Goal: Information Seeking & Learning: Learn about a topic

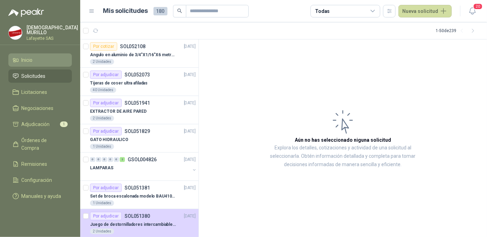
click at [32, 61] on span "Inicio" at bounding box center [27, 60] width 11 height 8
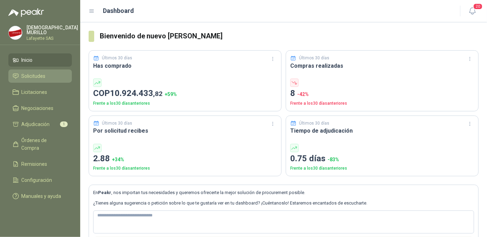
click at [36, 73] on span "Solicitudes" at bounding box center [34, 76] width 24 height 8
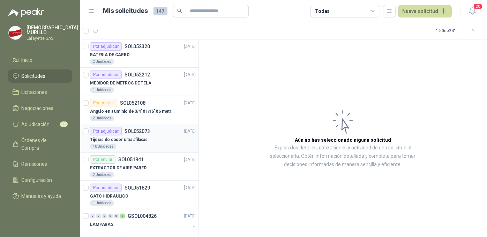
scroll to position [31, 0]
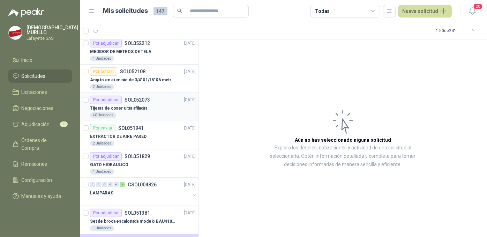
click at [128, 105] on p "Tijeras de coser ultra afiladas" at bounding box center [119, 108] width 58 height 7
